Goal: Task Accomplishment & Management: Manage account settings

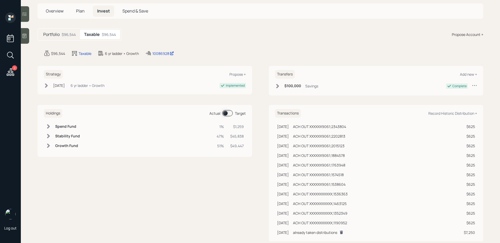
scroll to position [27, 0]
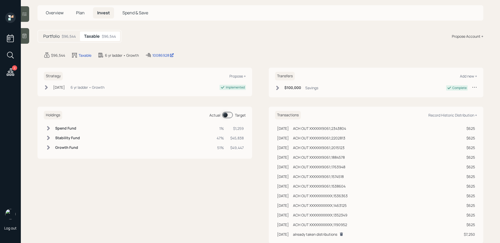
click at [226, 117] on span at bounding box center [227, 115] width 11 height 6
click at [24, 17] on div at bounding box center [25, 14] width 8 height 16
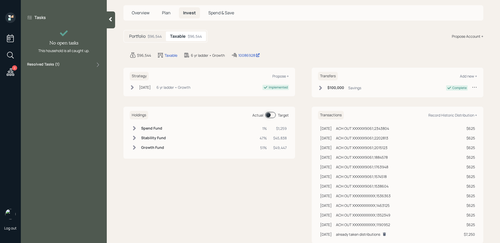
click at [64, 65] on div "Resolved Tasks ( 1 )" at bounding box center [63, 65] width 73 height 6
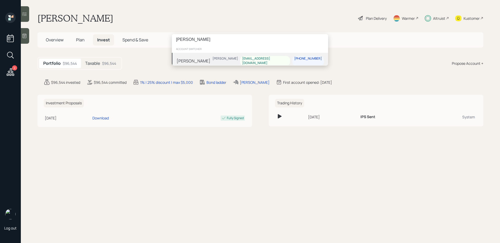
type input "[PERSON_NAME]"
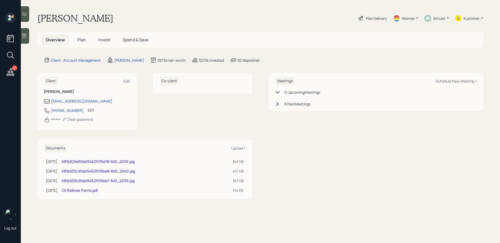
click at [25, 13] on icon at bounding box center [24, 13] width 5 height 5
